Goal: Transaction & Acquisition: Book appointment/travel/reservation

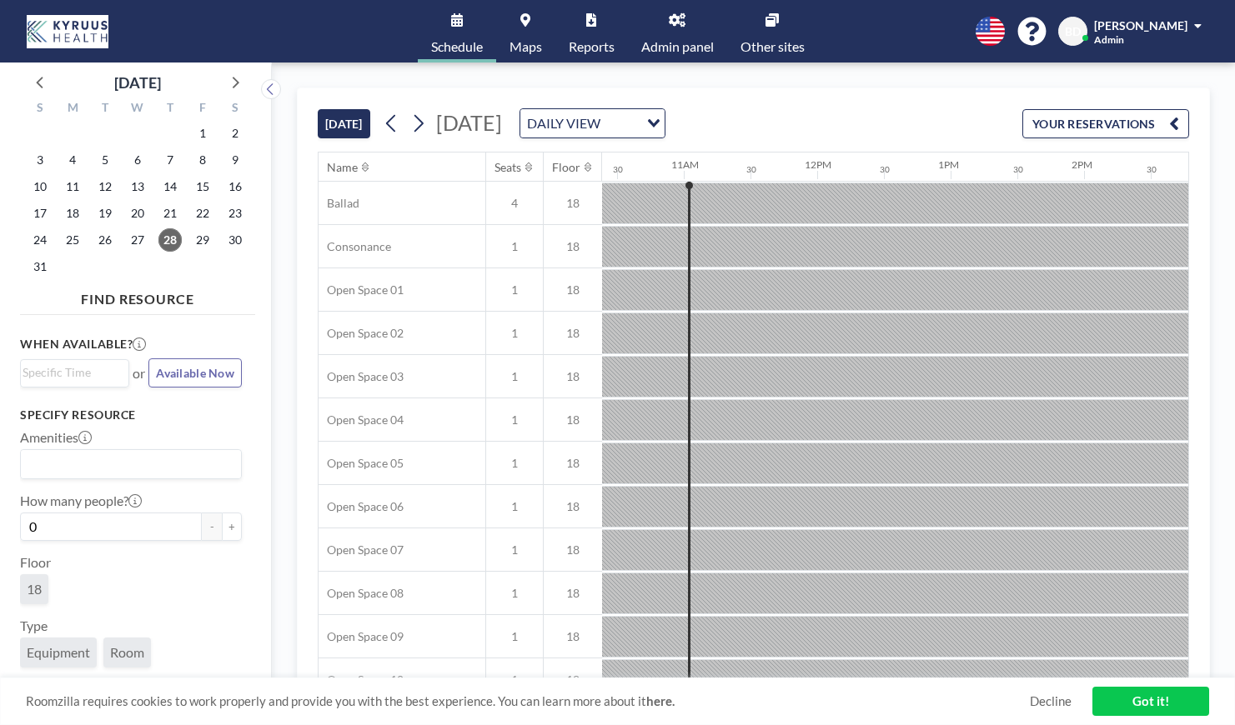
scroll to position [0, 1401]
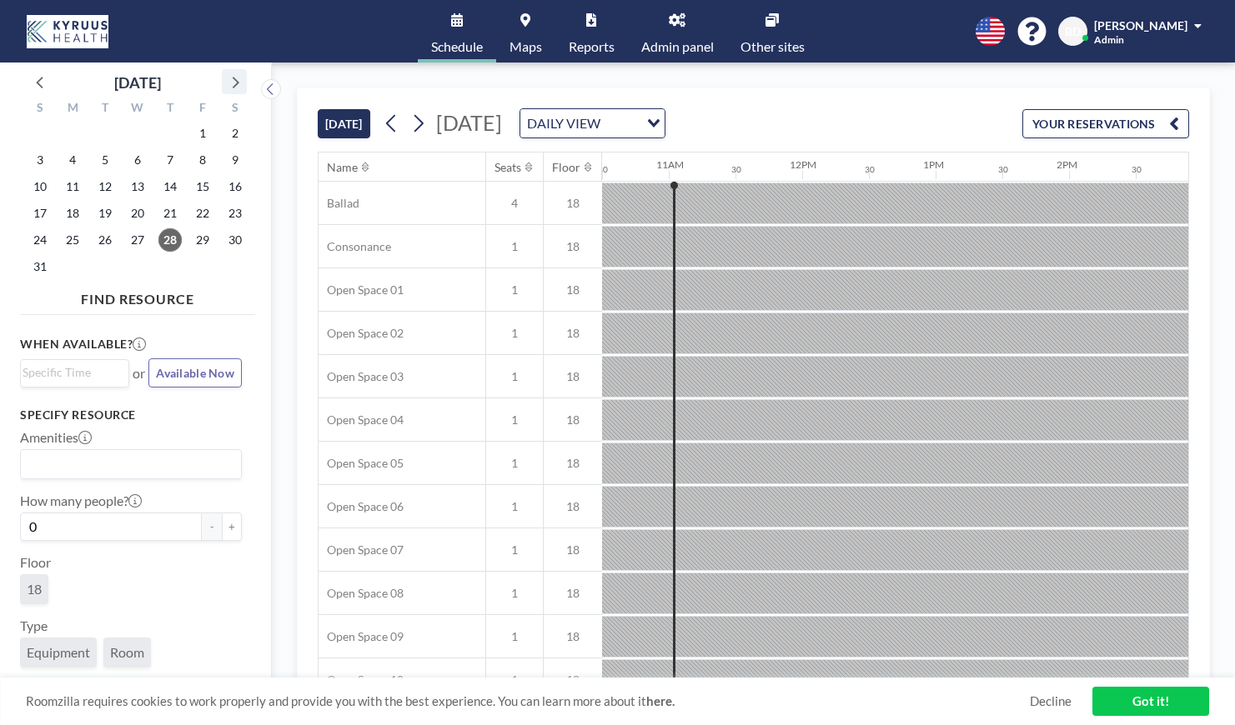
click at [242, 81] on icon at bounding box center [234, 82] width 22 height 22
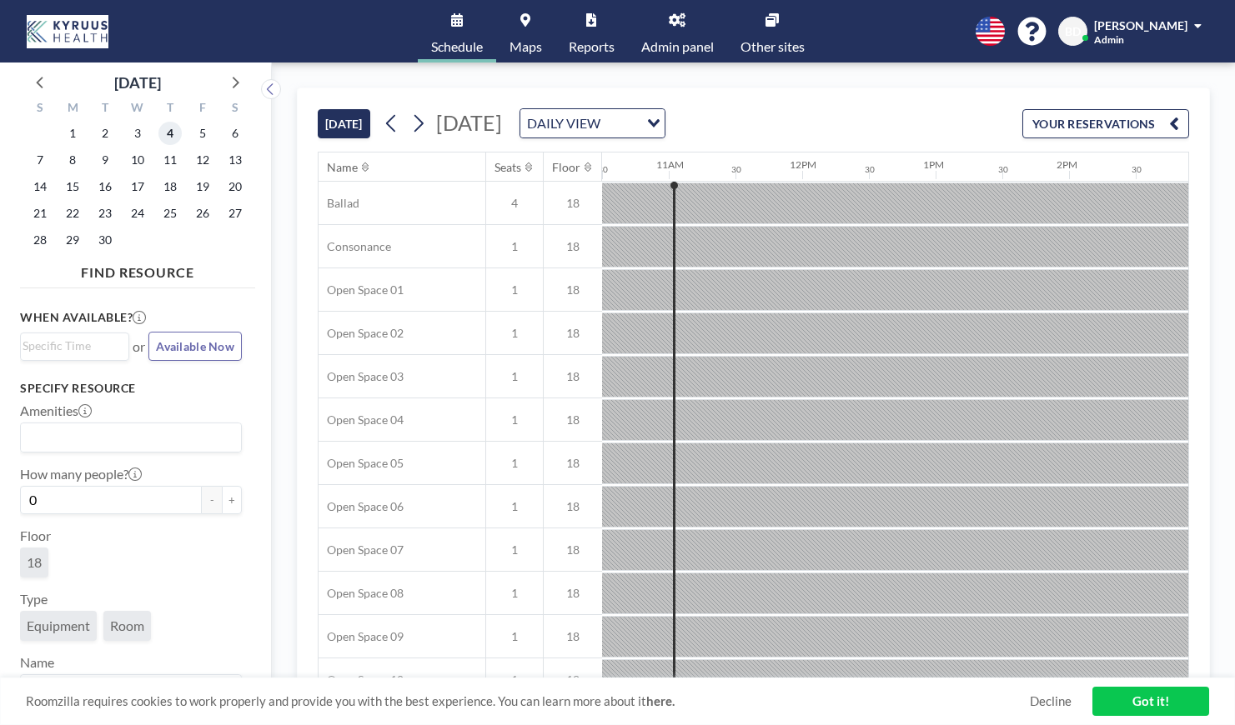
click at [166, 134] on span "4" at bounding box center [169, 133] width 23 height 23
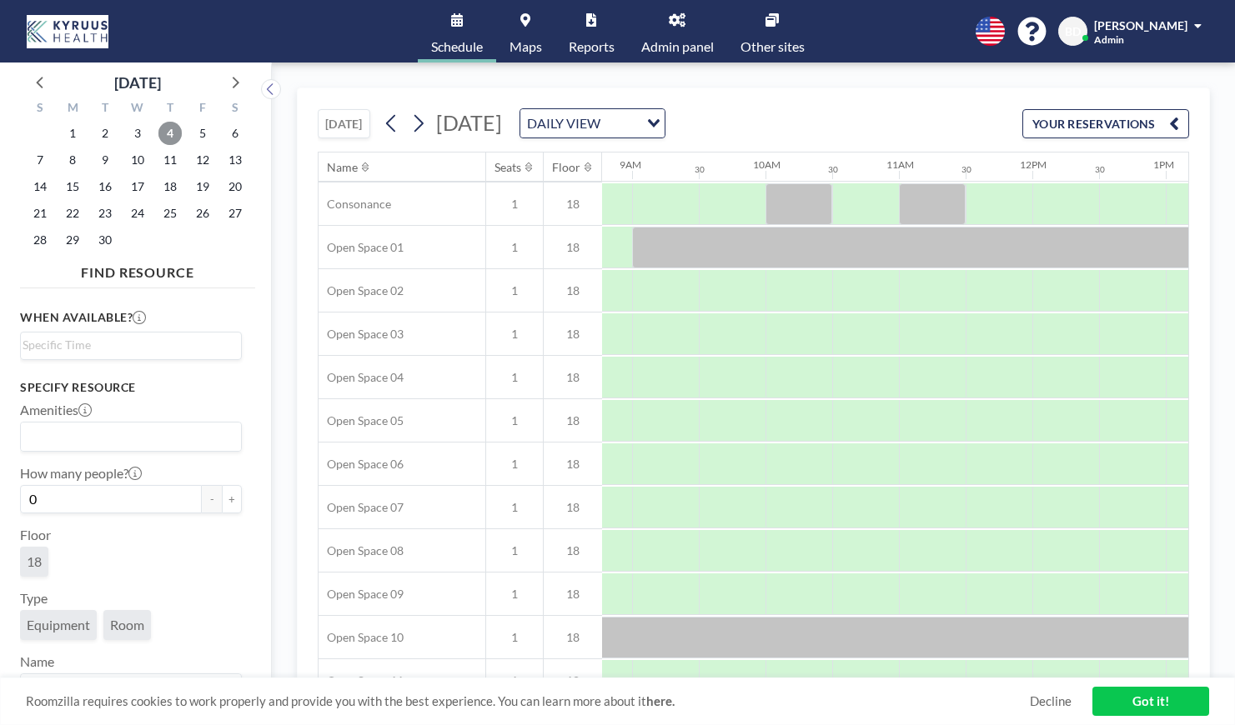
scroll to position [0, 1171]
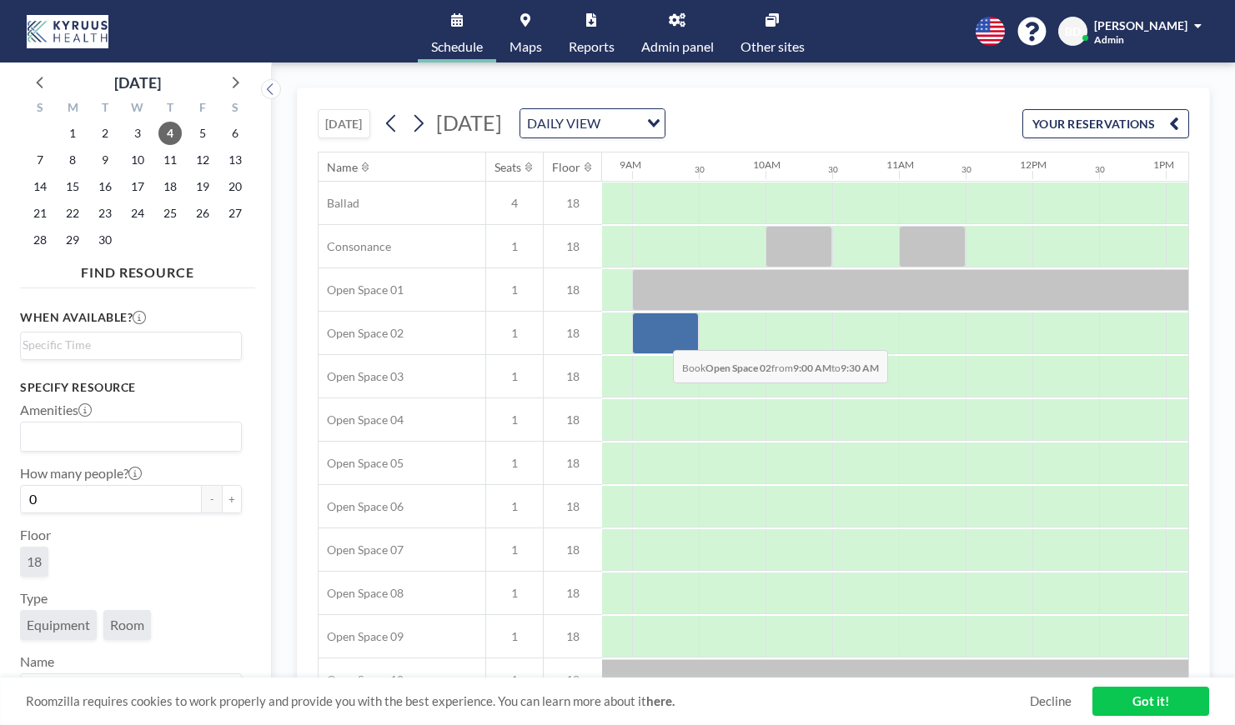
click at [659, 338] on div at bounding box center [665, 334] width 67 height 42
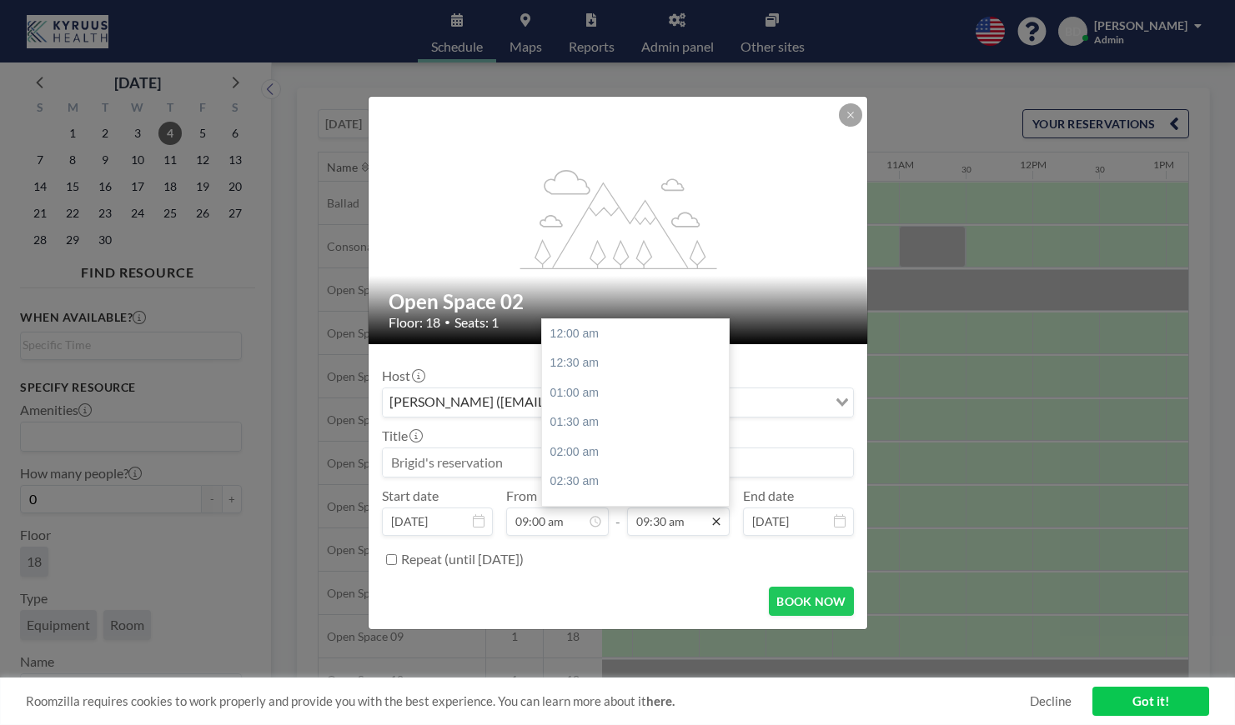
scroll to position [564, 0]
click at [679, 523] on input "09:30 am" at bounding box center [678, 522] width 103 height 28
click at [602, 369] on div "05:00 pm" at bounding box center [635, 369] width 187 height 30
type input "05:00 pm"
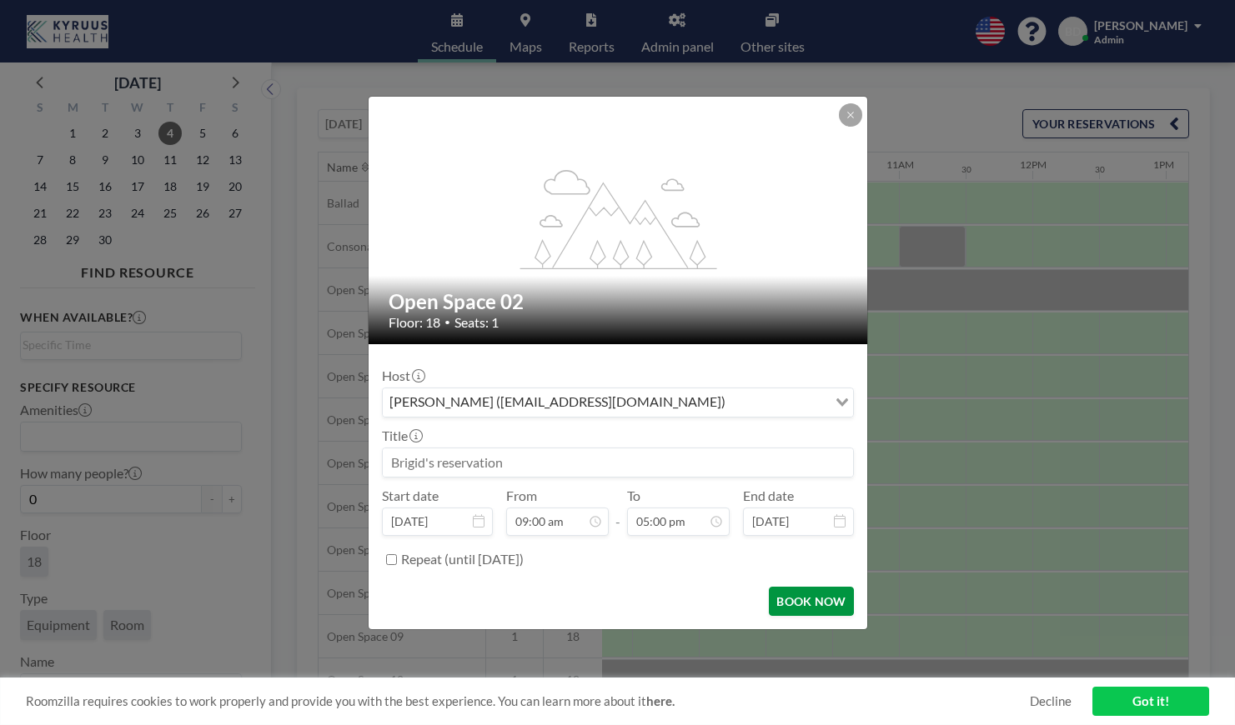
click at [814, 606] on button "BOOK NOW" at bounding box center [811, 601] width 84 height 29
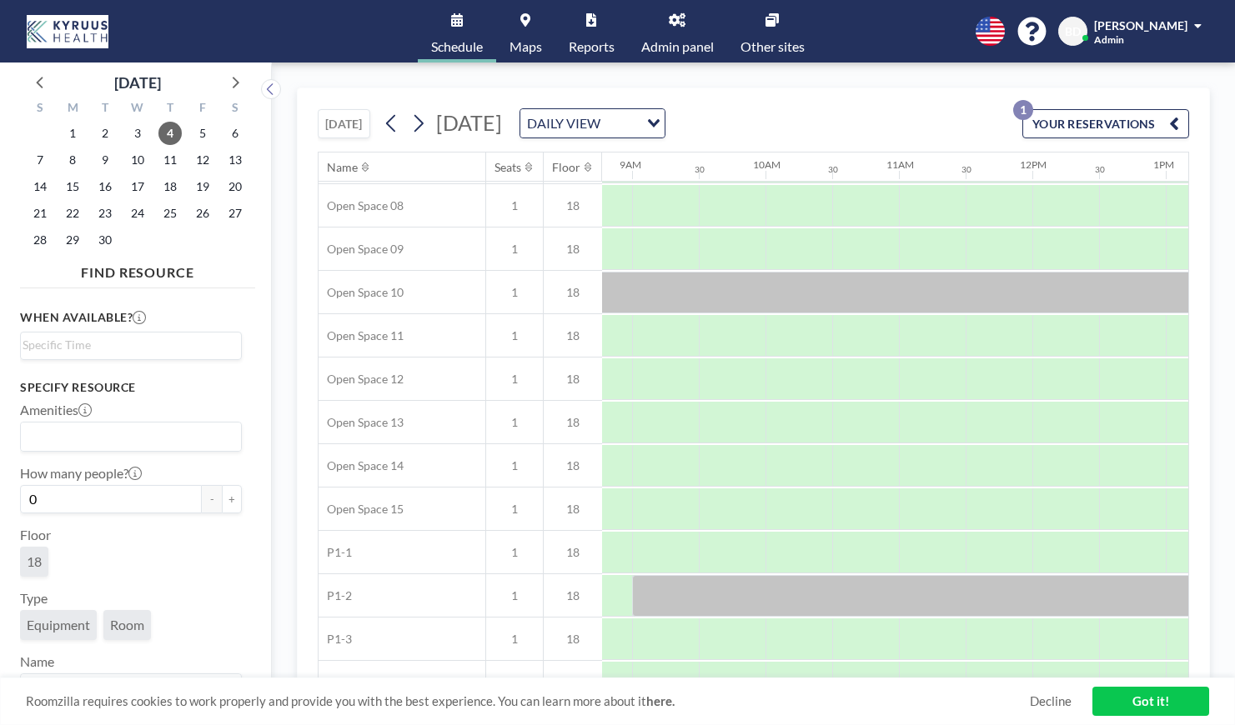
scroll to position [0, 1171]
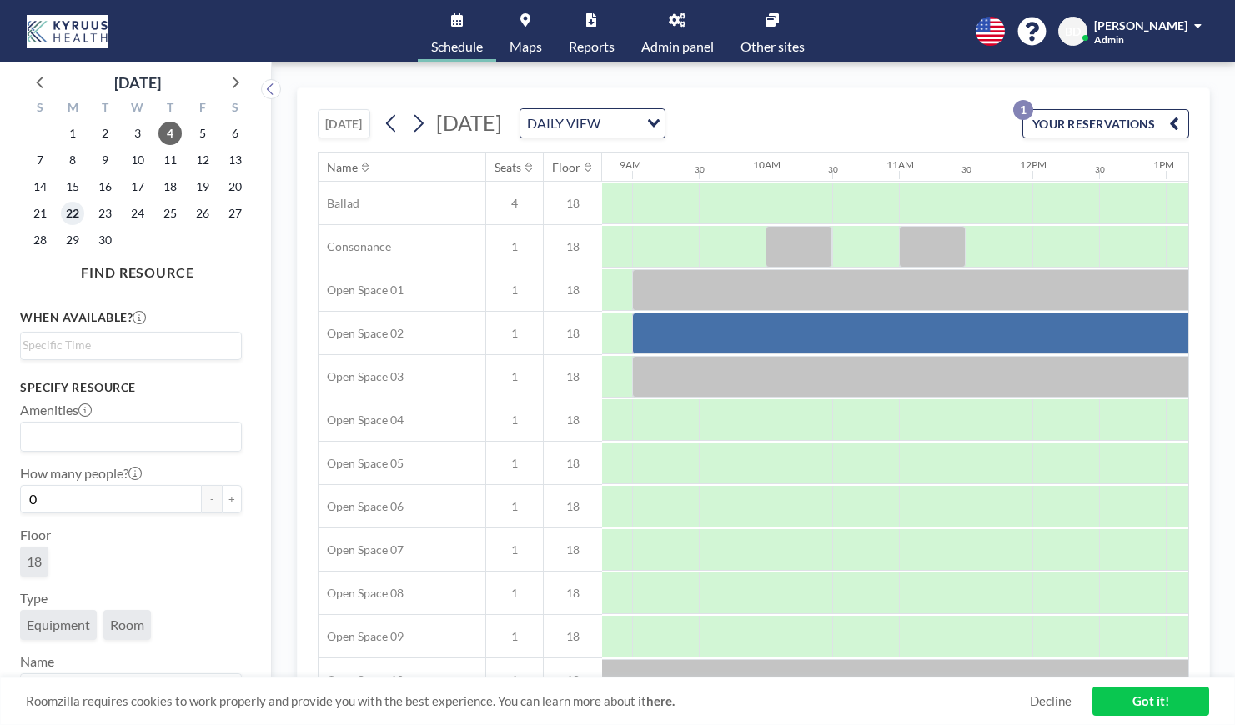
click at [75, 218] on span "22" at bounding box center [72, 213] width 23 height 23
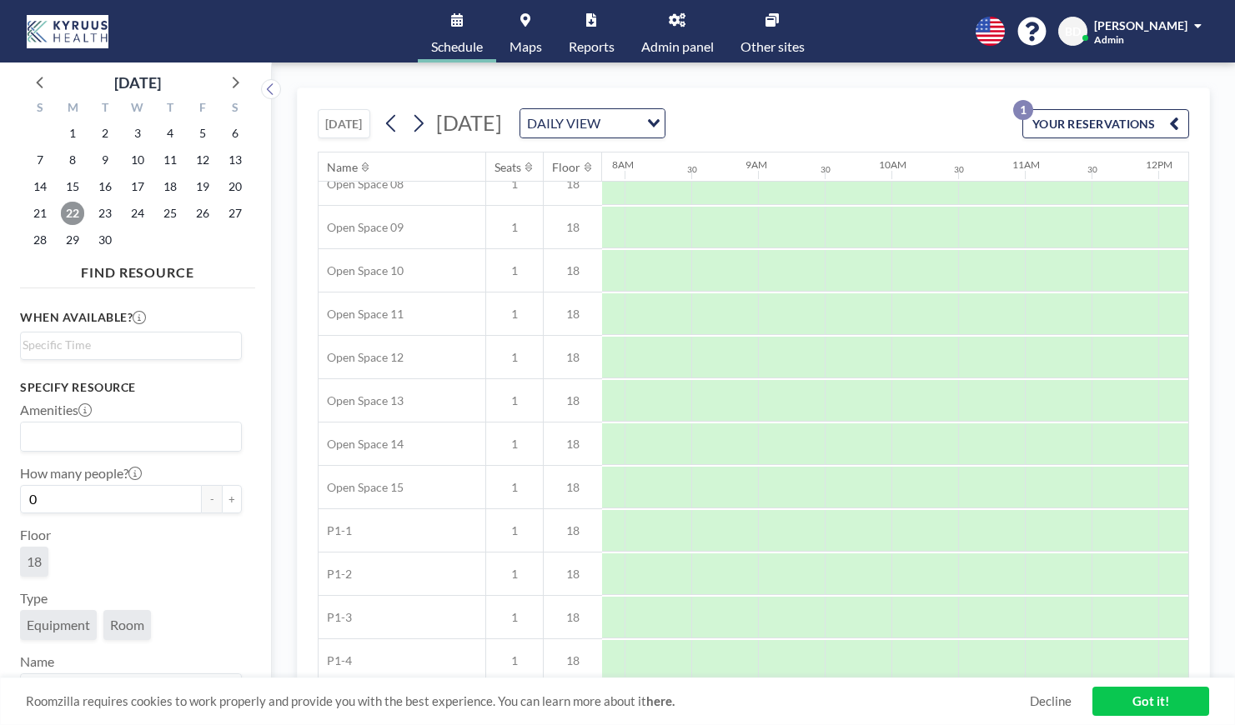
scroll to position [410, 1045]
click at [768, 537] on div at bounding box center [791, 530] width 67 height 42
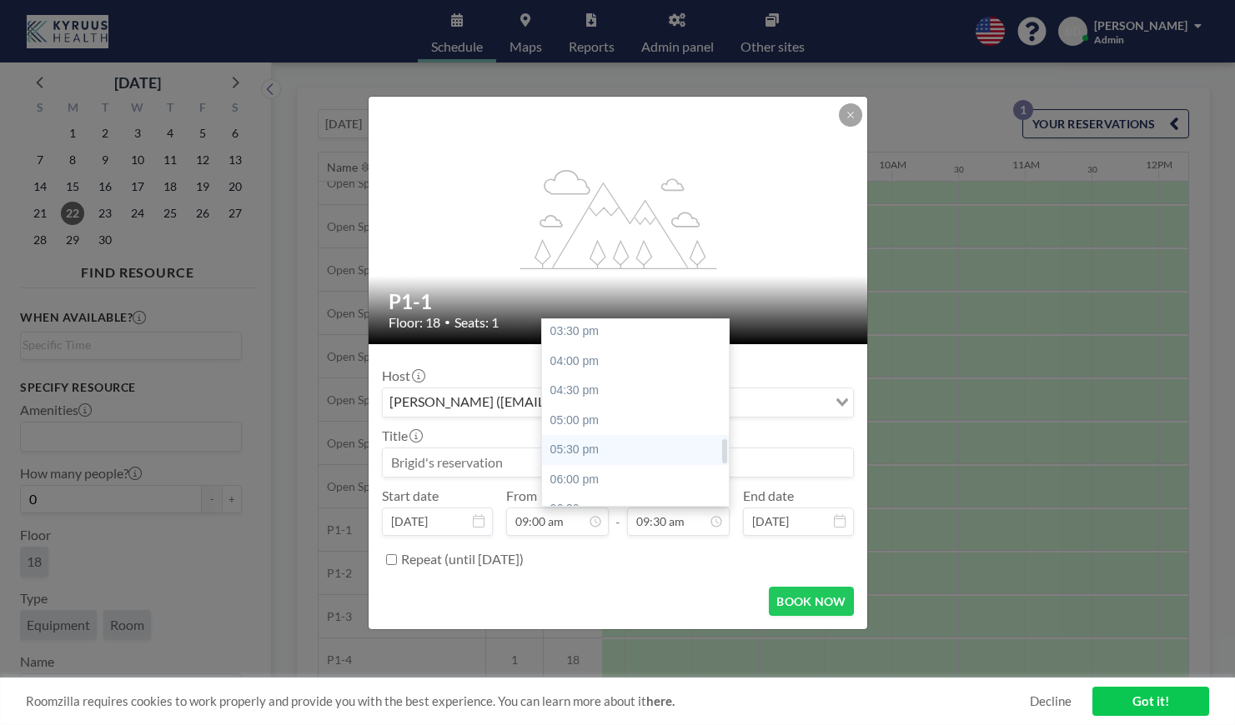
scroll to position [925, 0]
click at [604, 426] on div "05:00 pm" at bounding box center [635, 419] width 187 height 30
type input "05:00 pm"
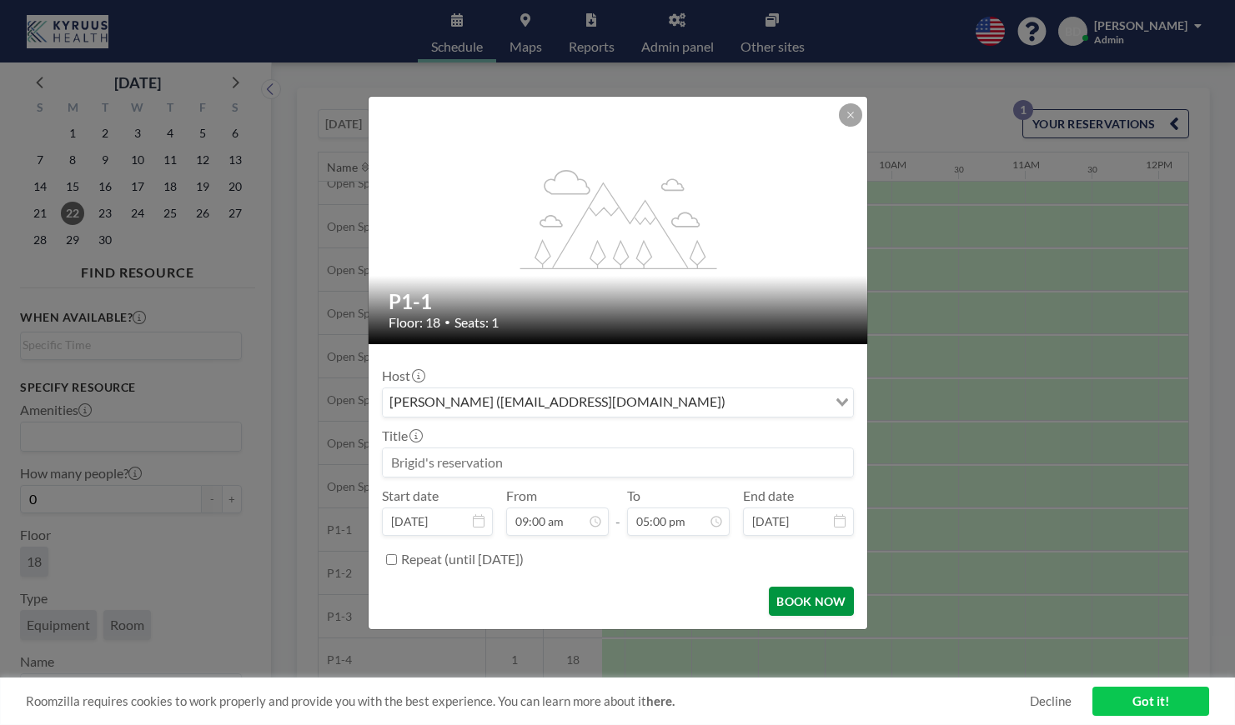
click at [812, 604] on button "BOOK NOW" at bounding box center [811, 601] width 84 height 29
